Goal: Information Seeking & Learning: Learn about a topic

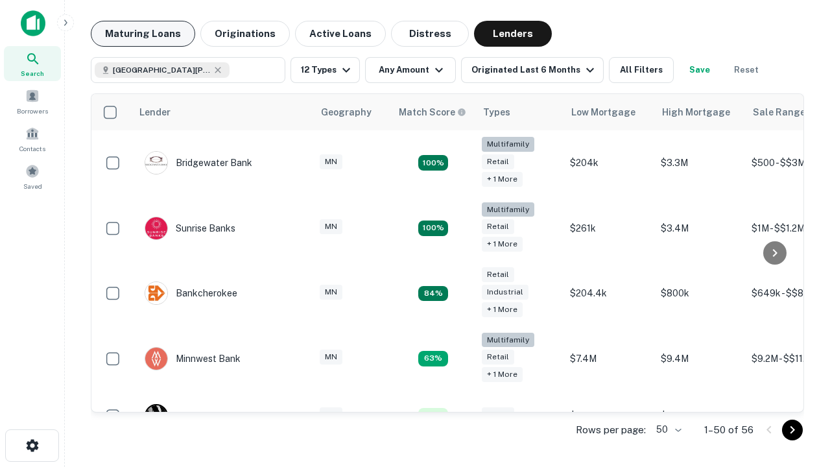
click at [143, 34] on button "Maturing Loans" at bounding box center [143, 34] width 104 height 26
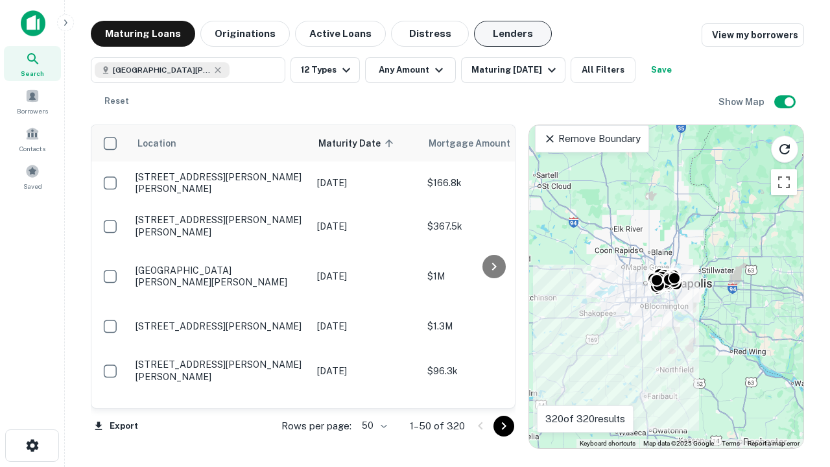
click at [513, 34] on button "Lenders" at bounding box center [513, 34] width 78 height 26
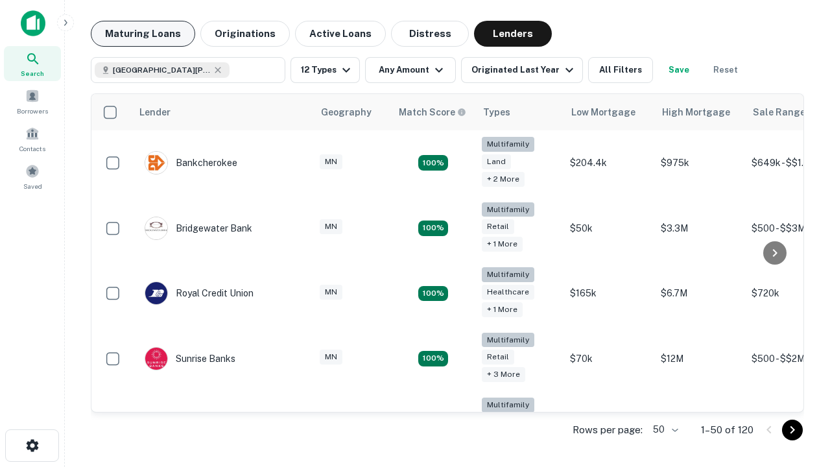
click at [143, 34] on button "Maturing Loans" at bounding box center [143, 34] width 104 height 26
